Goal: Answer question/provide support: Share knowledge or assist other users

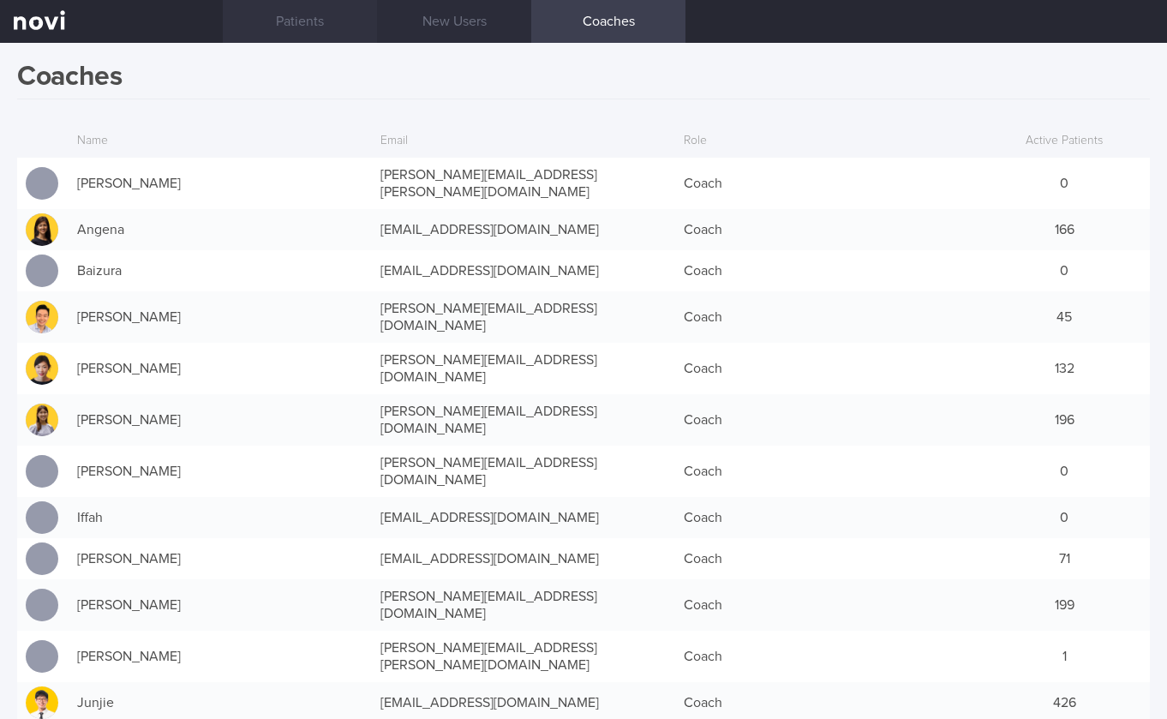
click at [306, 26] on link "Patients" at bounding box center [300, 21] width 154 height 43
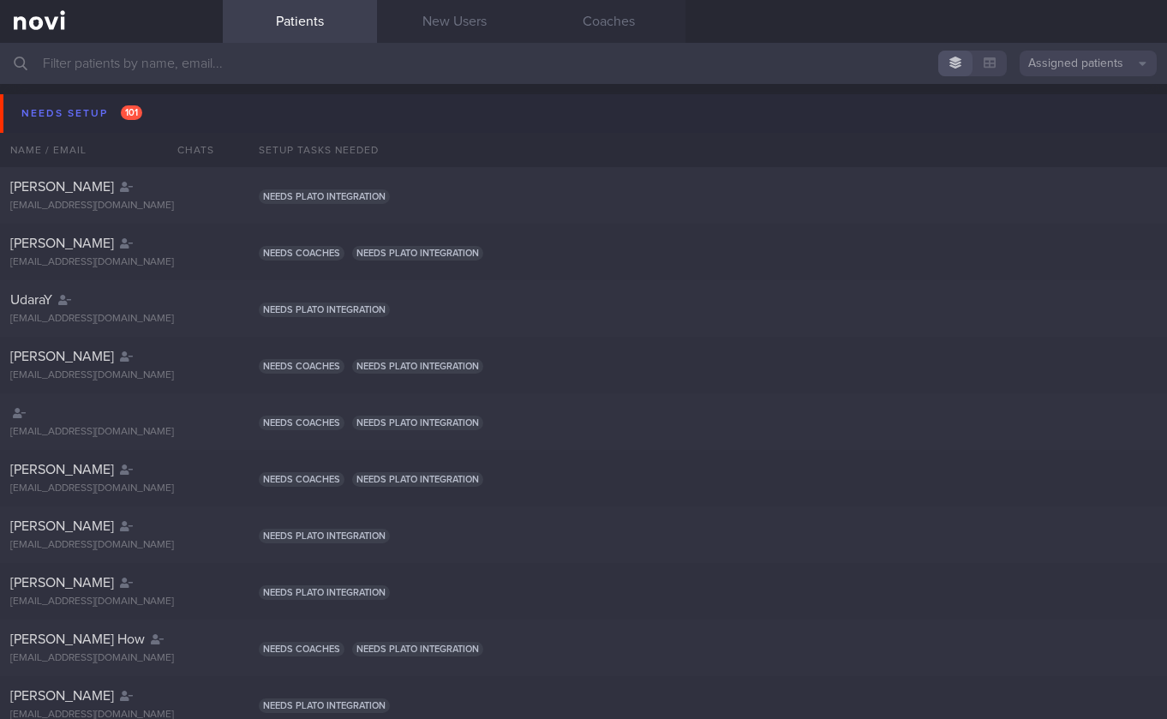
click at [158, 104] on button "Needs setup 101" at bounding box center [586, 113] width 1172 height 39
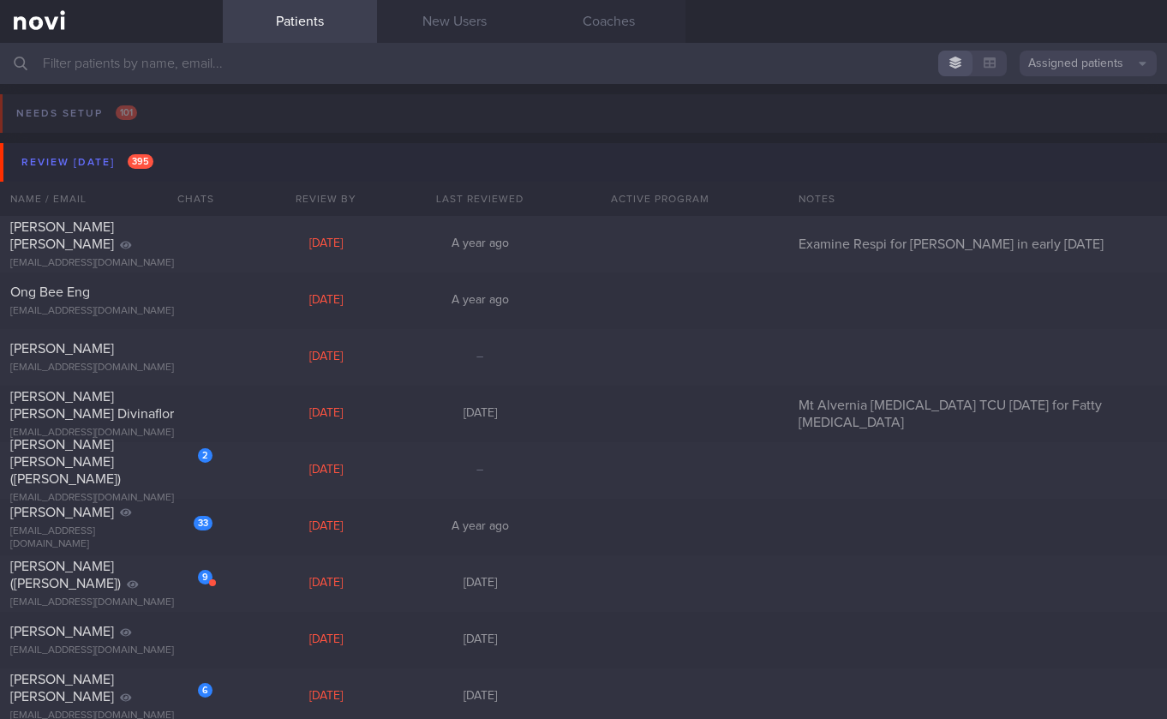
click at [167, 165] on button "Review [DATE] 395" at bounding box center [586, 162] width 1172 height 39
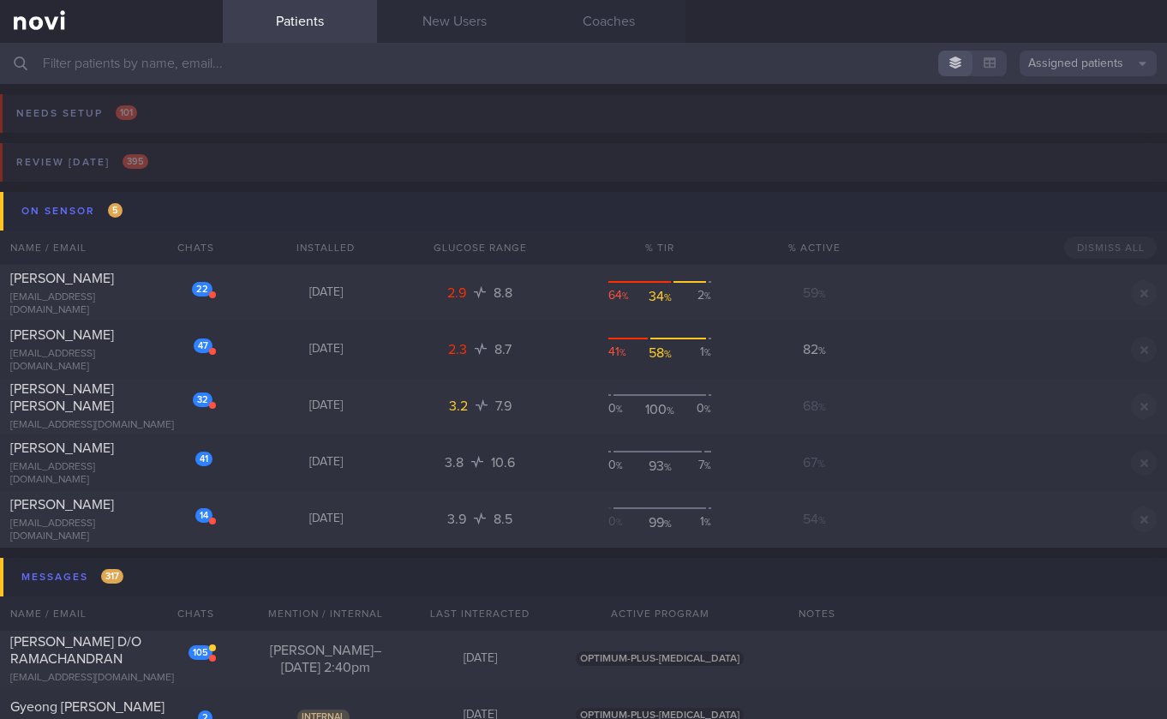
click at [192, 200] on button "On sensor 5" at bounding box center [586, 211] width 1172 height 39
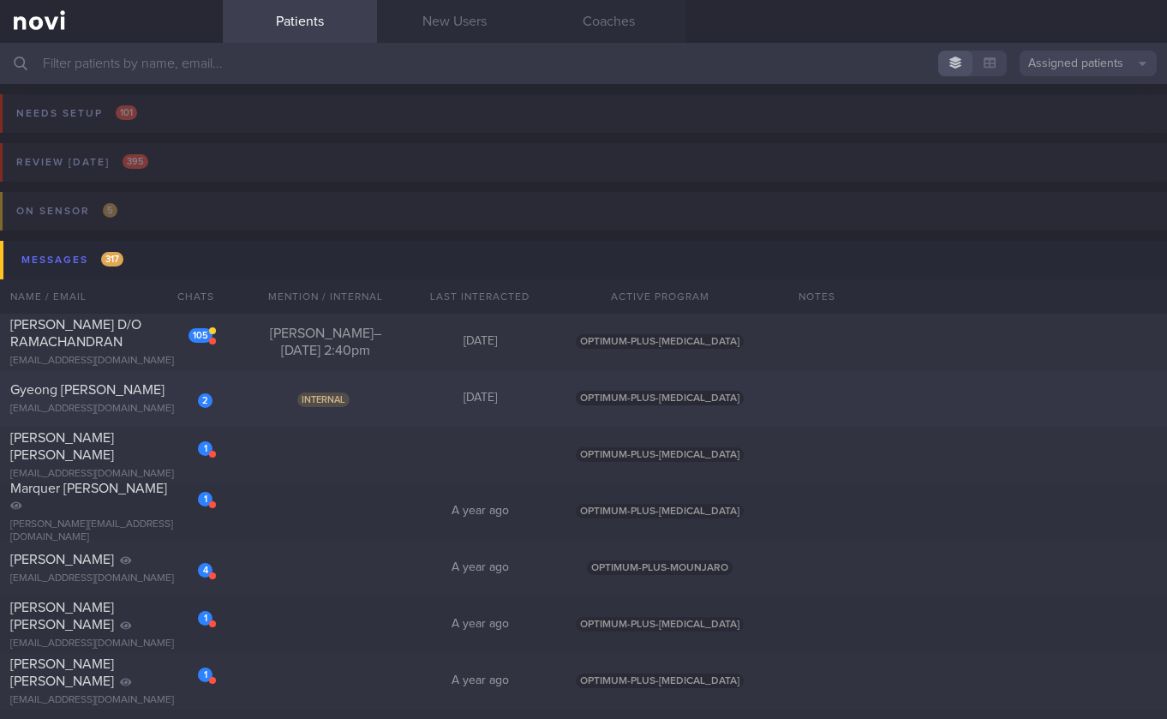
click at [398, 405] on div "Internal" at bounding box center [325, 398] width 154 height 17
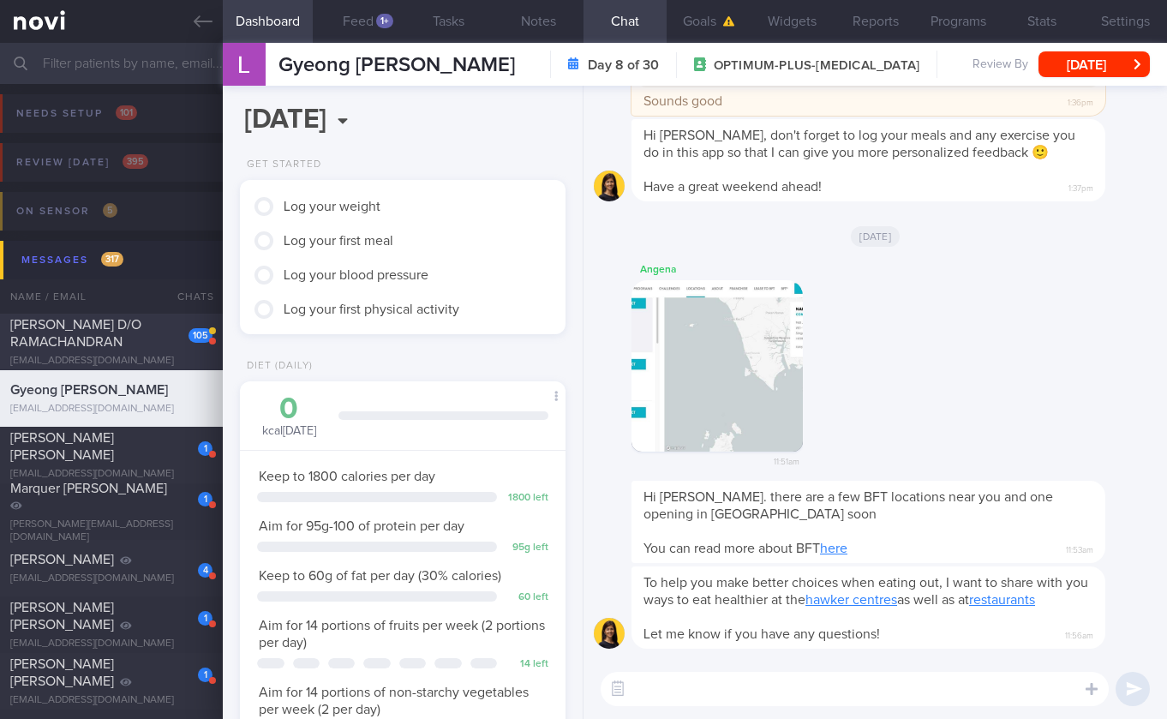
click at [86, 338] on span "[PERSON_NAME] D/O RAMACHANDRAN" at bounding box center [75, 333] width 131 height 31
select select "7"
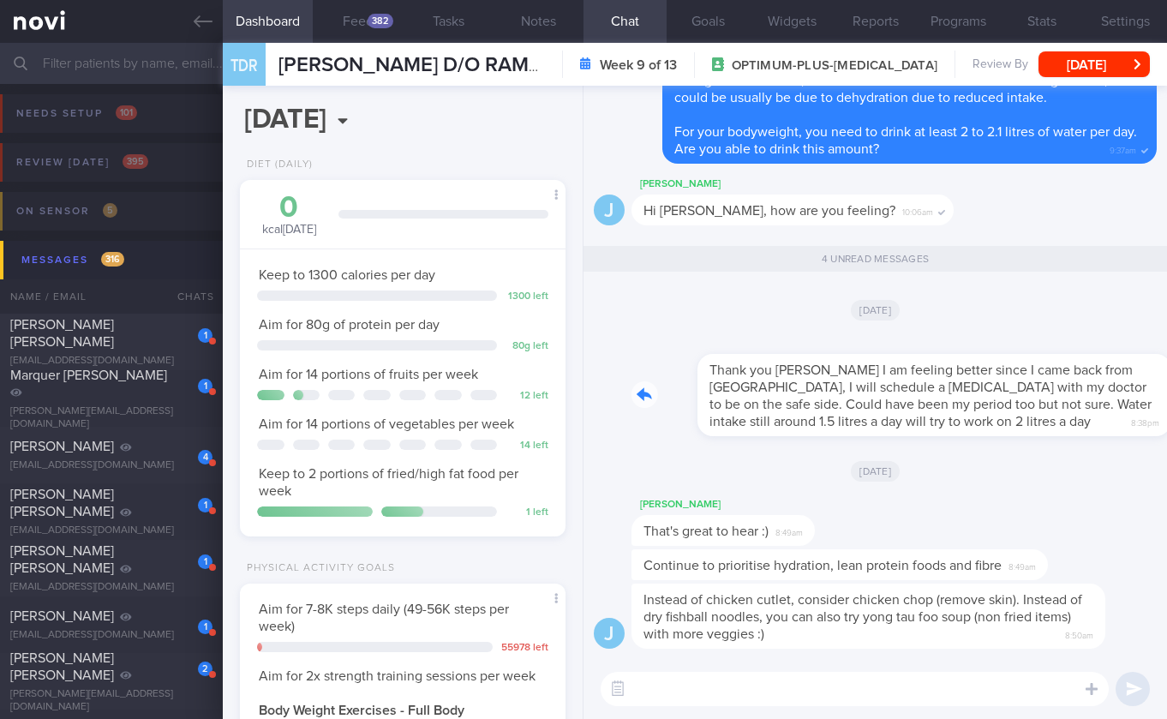
drag, startPoint x: 817, startPoint y: 433, endPoint x: 941, endPoint y: 431, distance: 124.3
click at [941, 431] on div "Thank you [PERSON_NAME] I am feeling better since I came back from [GEOGRAPHIC_…" at bounding box center [893, 384] width 525 height 103
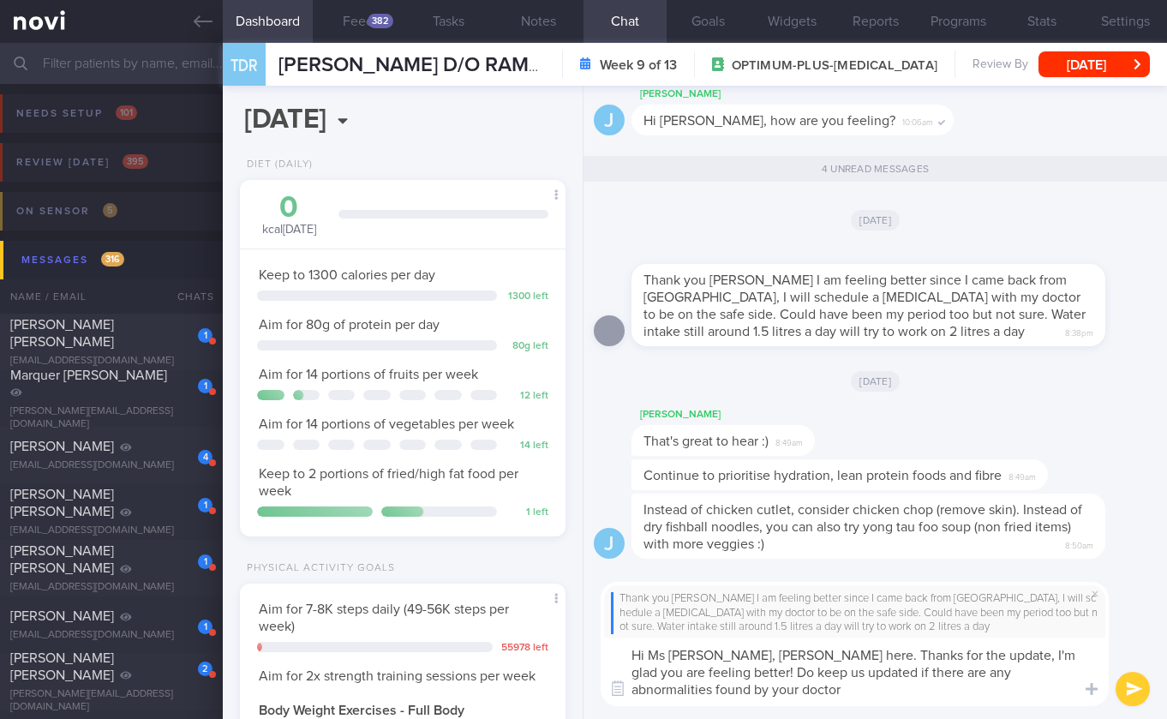
type textarea "Hi Ms [PERSON_NAME], [PERSON_NAME] here. Thanks for the update, I'm glad you ar…"
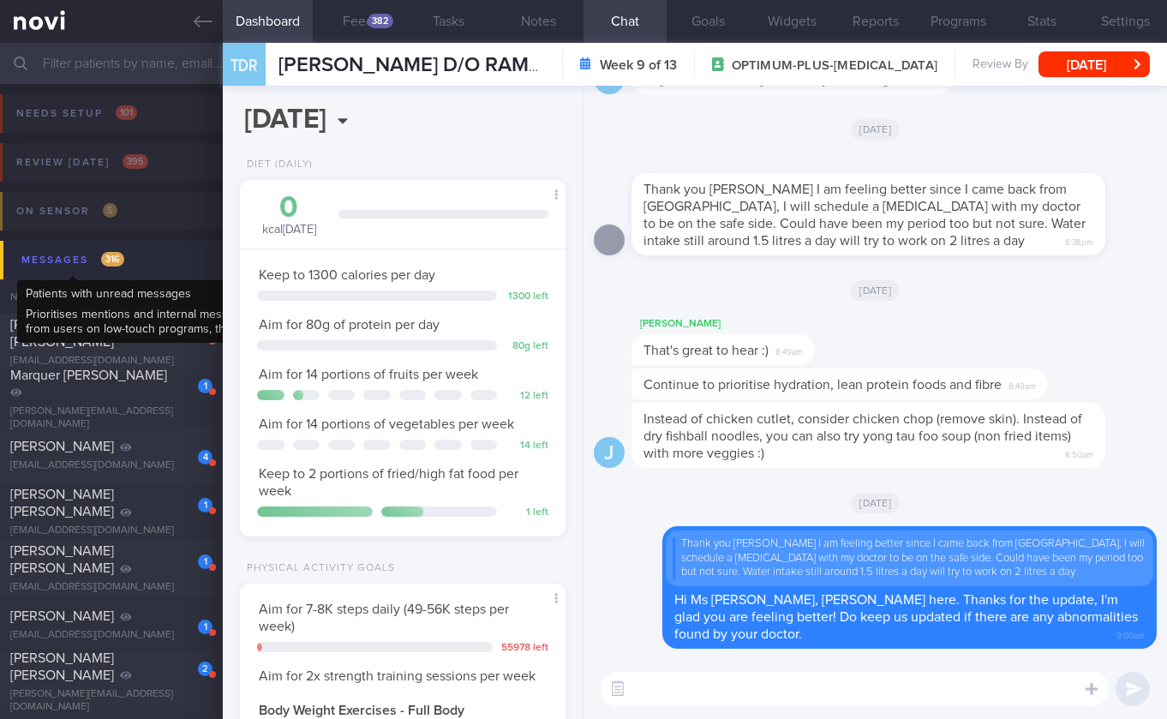
click at [93, 267] on div "Messages 316" at bounding box center [72, 259] width 111 height 23
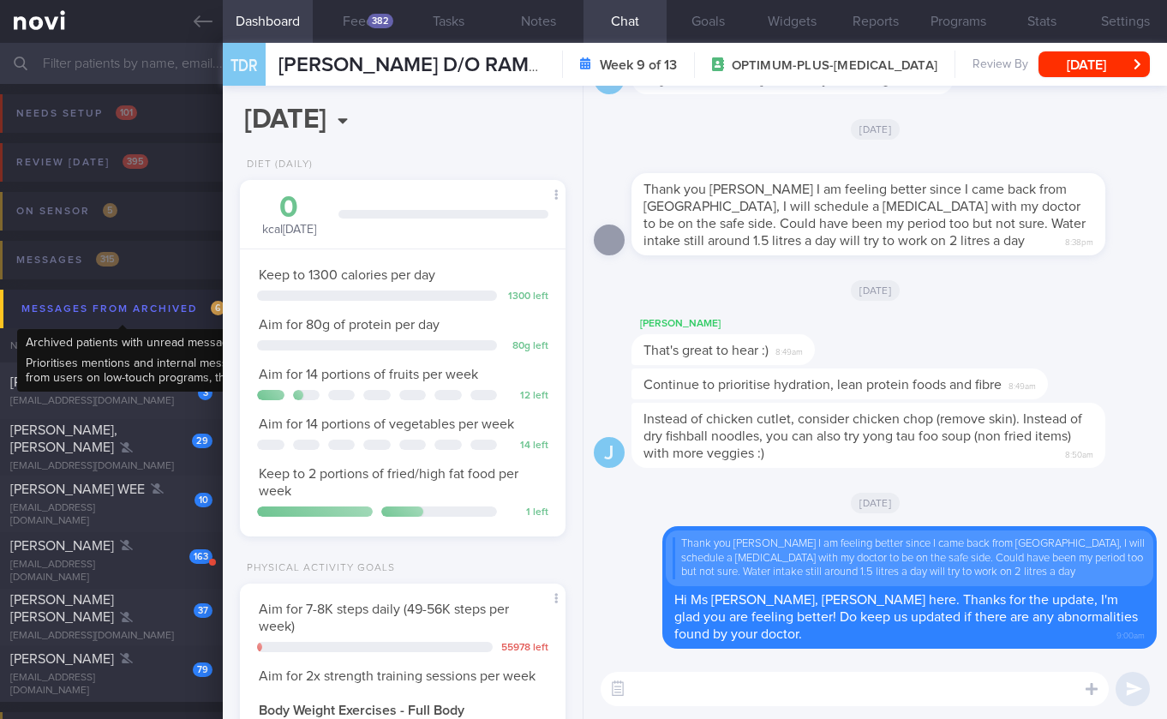
click at [159, 310] on div "Messages from Archived 6" at bounding box center [123, 308] width 212 height 23
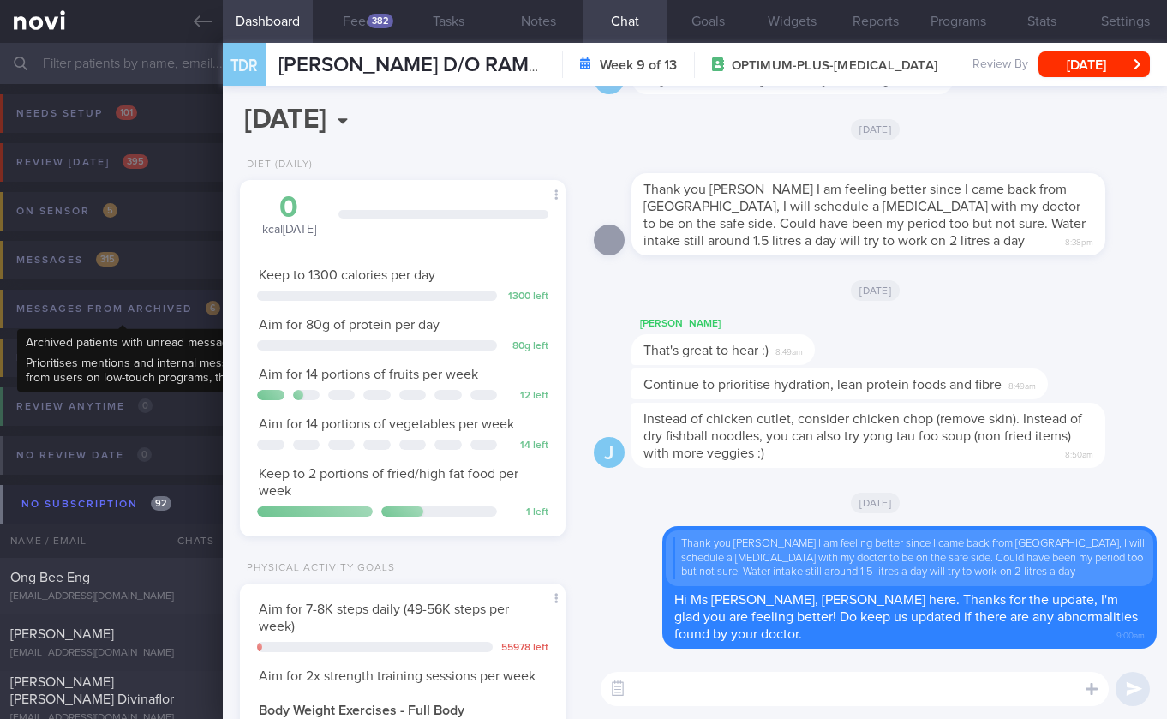
click at [159, 311] on div "Messages from Archived 6" at bounding box center [118, 308] width 212 height 23
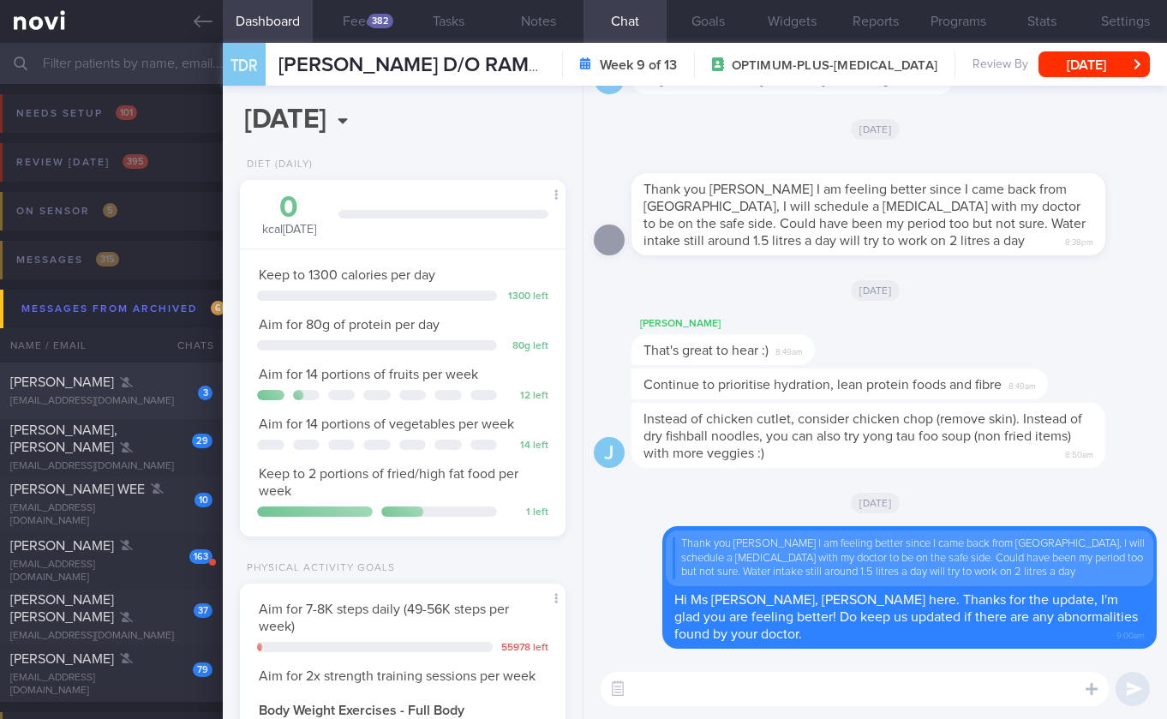
click at [100, 390] on div "[PERSON_NAME]" at bounding box center [109, 382] width 198 height 17
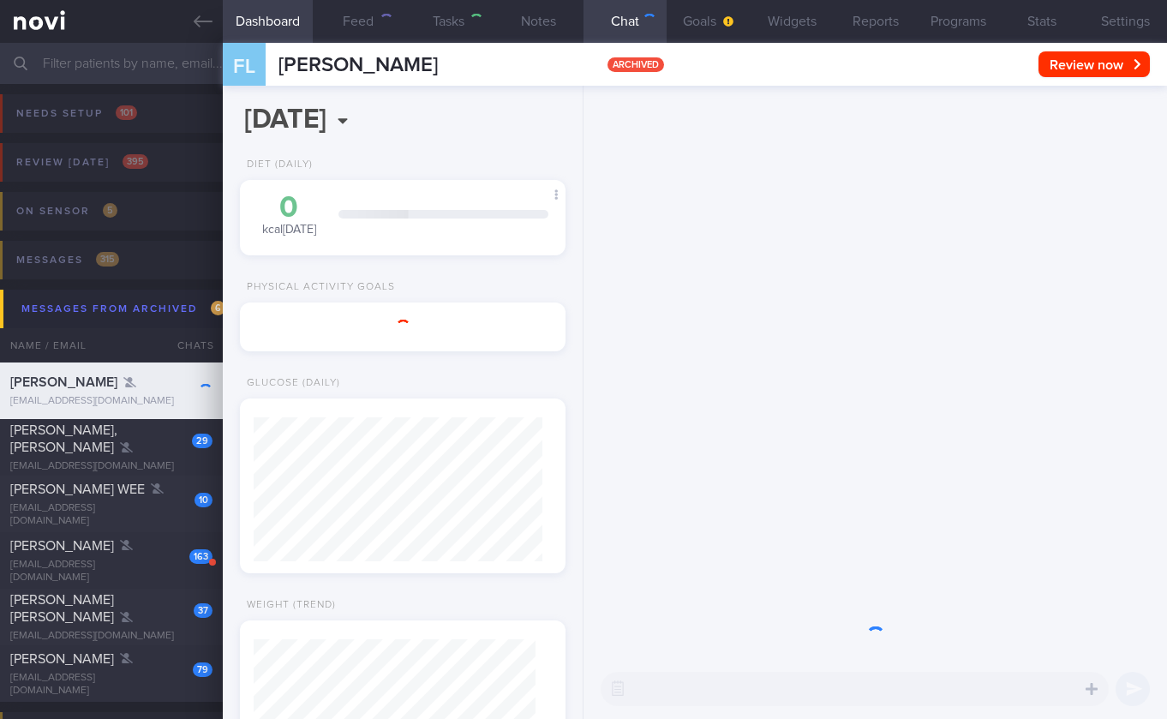
select select "9"
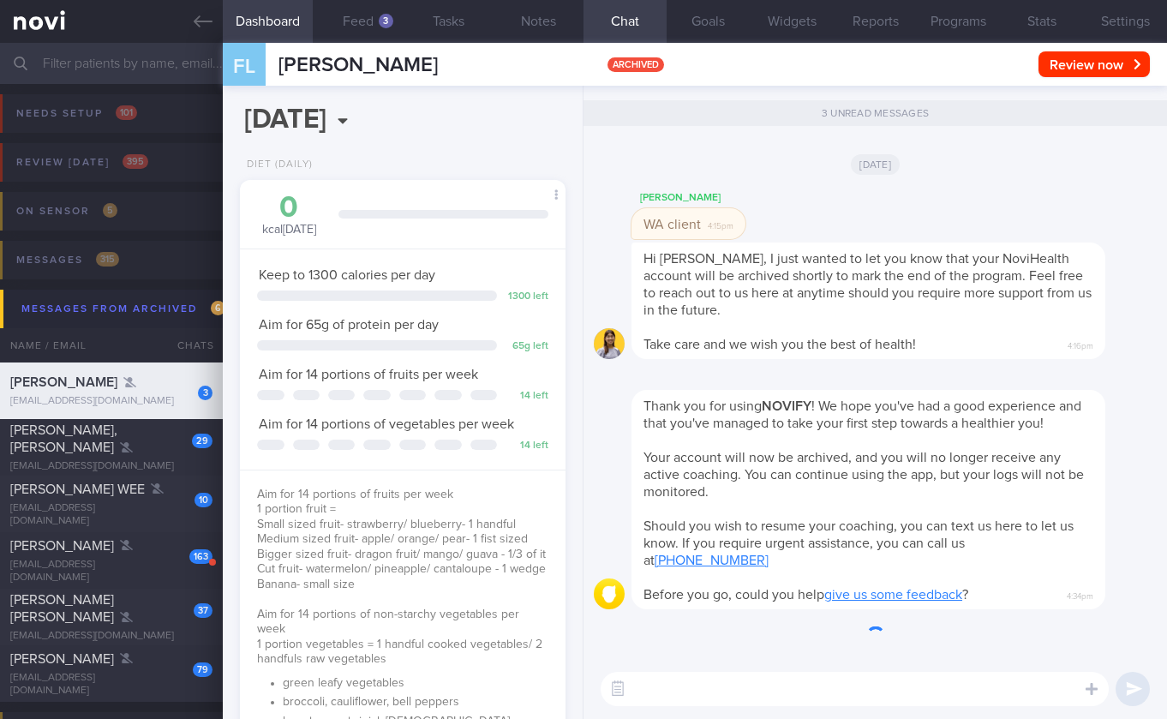
scroll to position [144, 289]
